Goal: Task Accomplishment & Management: Use online tool/utility

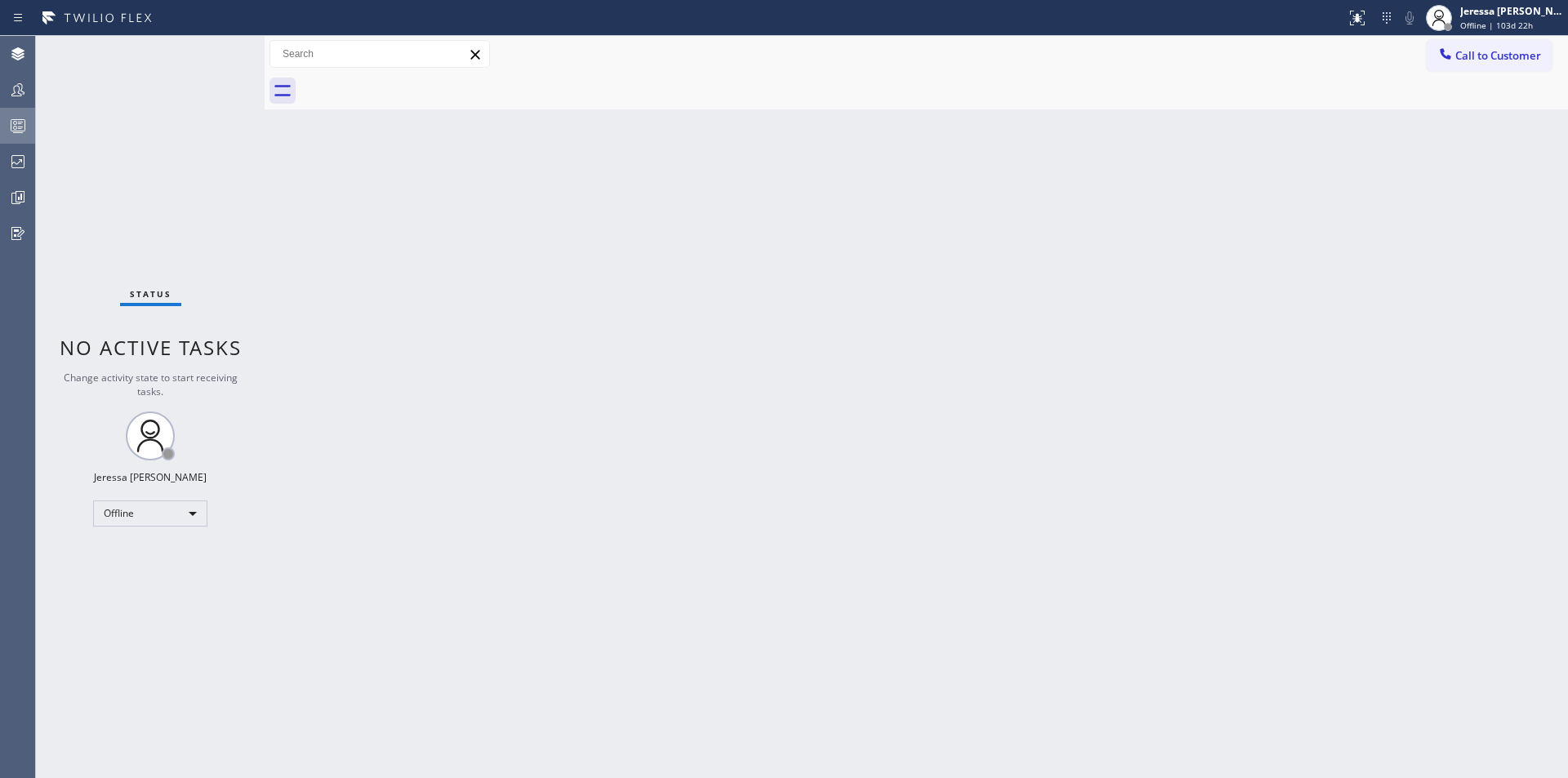
click at [18, 123] on icon at bounding box center [18, 126] width 20 height 20
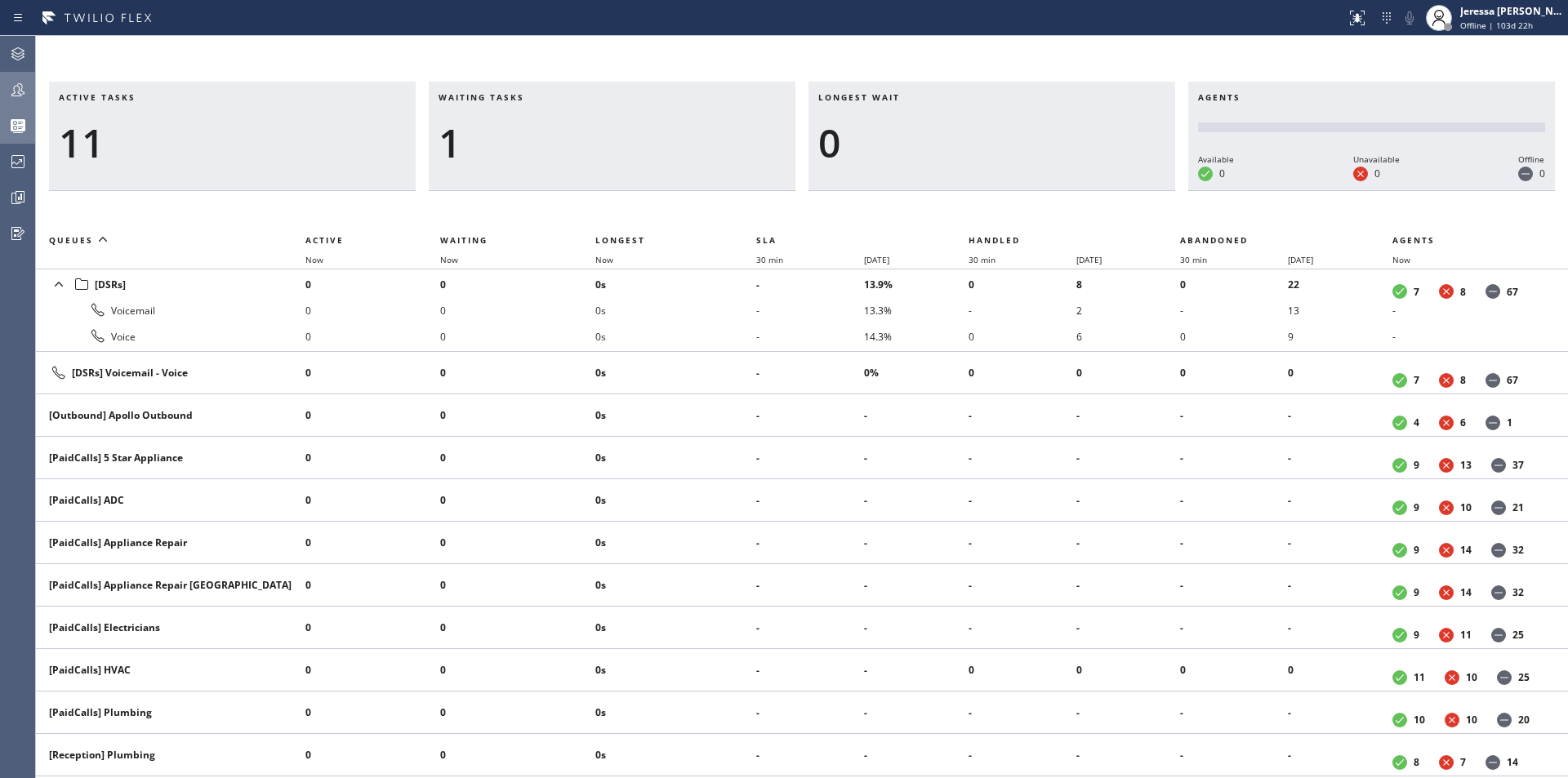
click at [6, 93] on div at bounding box center [17, 90] width 36 height 20
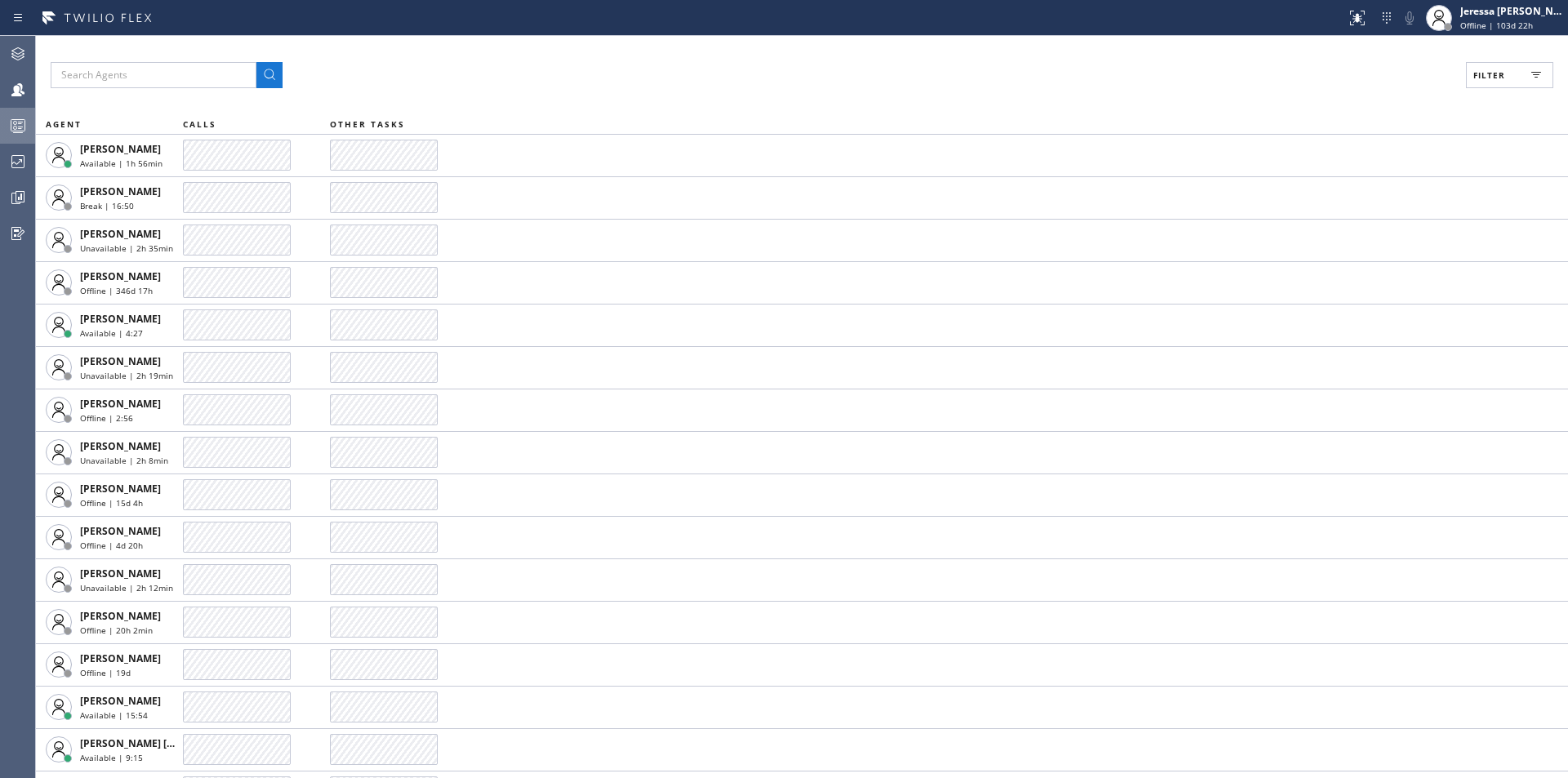
click at [1479, 70] on span "Filter" at bounding box center [1489, 75] width 31 height 12
click at [1384, 199] on label "Available" at bounding box center [1446, 193] width 214 height 14
click at [1340, 199] on input "Available" at bounding box center [1330, 193] width 20 height 20
checkbox input "true"
click at [1476, 89] on span "Apply" at bounding box center [1468, 94] width 33 height 12
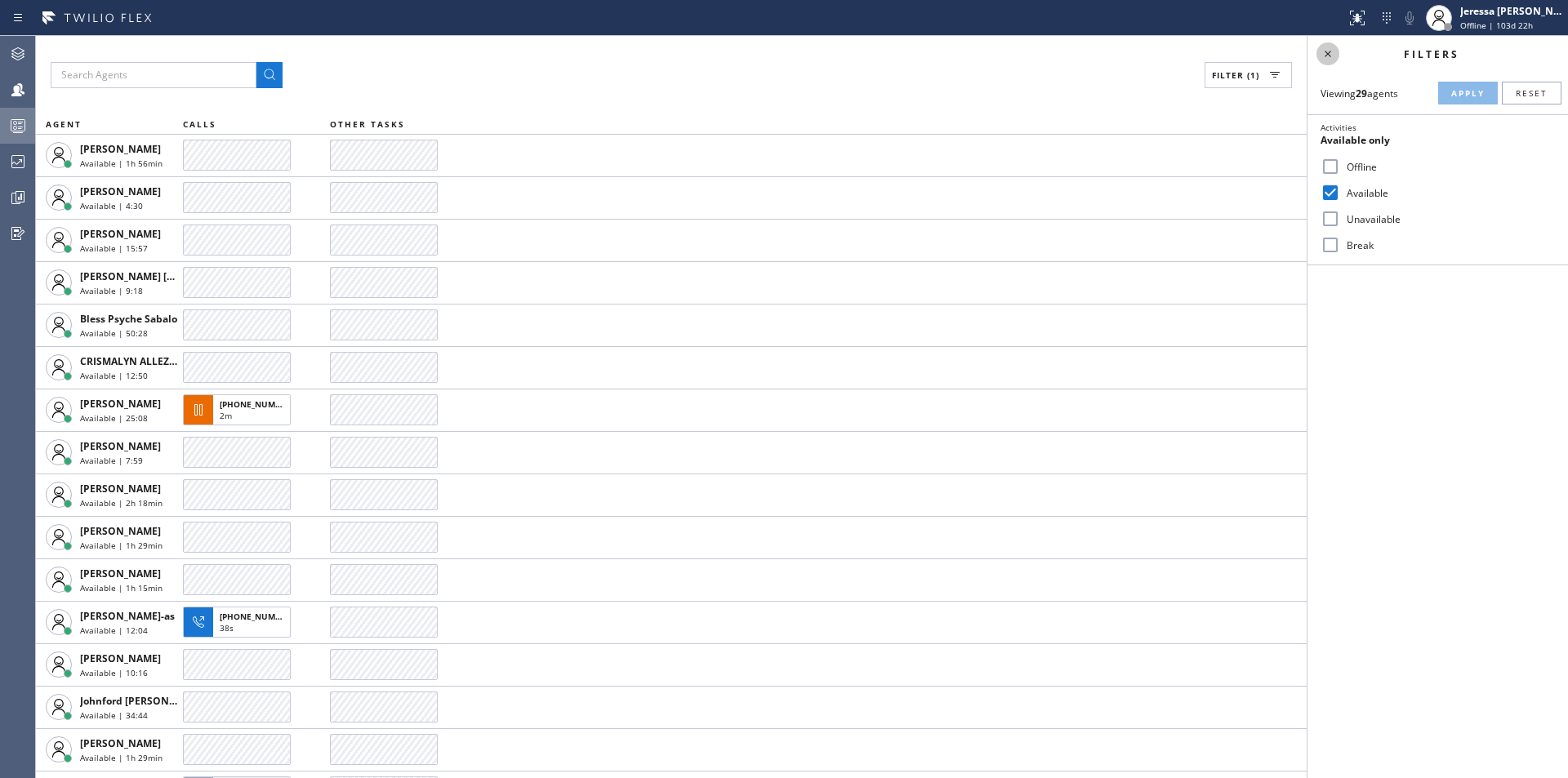
click at [1332, 53] on icon at bounding box center [1328, 54] width 20 height 20
